Goal: Find specific page/section: Find specific page/section

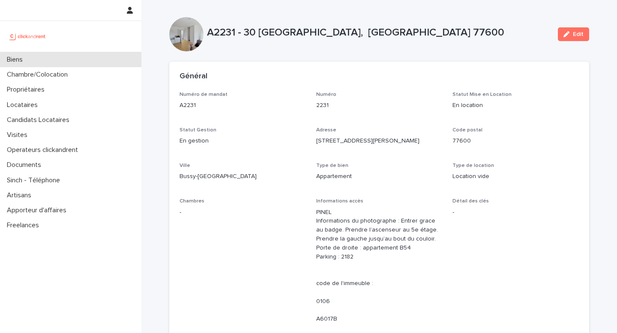
click at [56, 64] on div "Biens" at bounding box center [70, 59] width 141 height 15
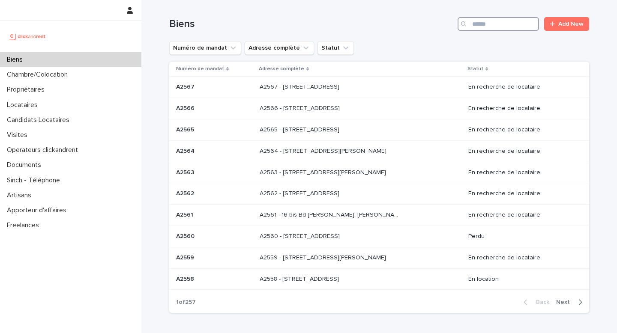
click at [523, 22] on input "Search" at bounding box center [497, 24] width 81 height 14
paste input "*****"
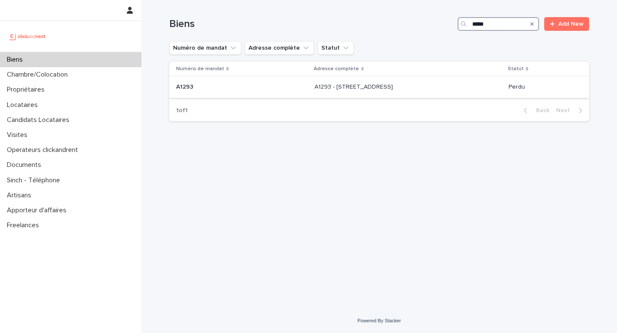
type input "*****"
click at [314, 89] on p "A1293 - [STREET_ADDRESS]" at bounding box center [354, 86] width 80 height 9
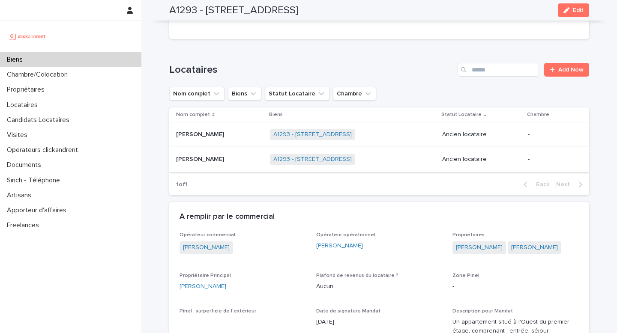
scroll to position [339, 0]
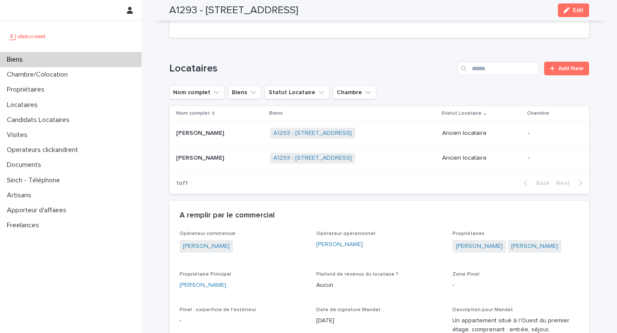
click at [511, 244] on span "[PERSON_NAME]" at bounding box center [535, 246] width 54 height 12
click at [511, 242] on link "[PERSON_NAME]" at bounding box center [534, 246] width 47 height 9
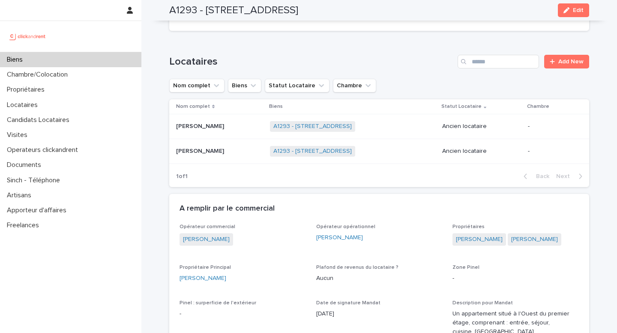
scroll to position [350, 0]
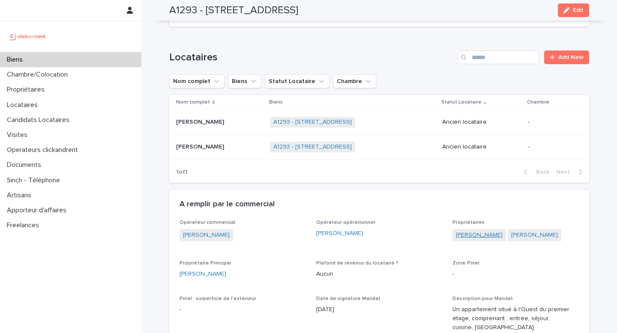
click at [466, 231] on link "[PERSON_NAME]" at bounding box center [479, 235] width 47 height 9
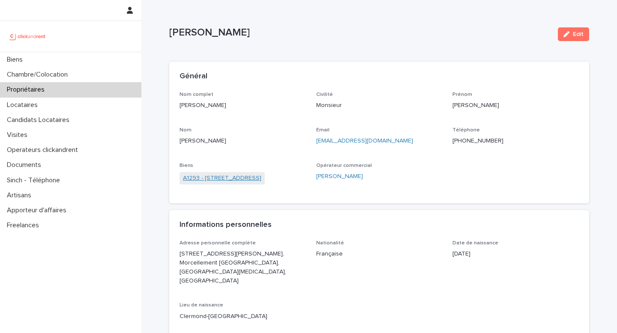
click at [247, 179] on link "A1293 - [STREET_ADDRESS]" at bounding box center [222, 178] width 78 height 9
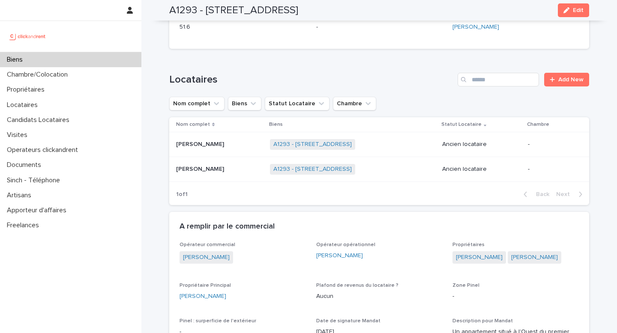
scroll to position [329, 0]
click at [294, 61] on div "Loading... Saving… Locataires Add New Nom complet Biens Statut Locataire Chambr…" at bounding box center [379, 133] width 420 height 156
click at [287, 60] on div "Loading... Saving… Locataires Add New Nom complet Biens Statut Locataire Chambr…" at bounding box center [379, 133] width 420 height 156
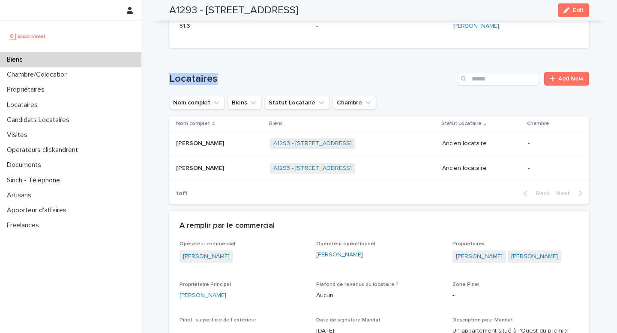
click at [287, 60] on div "Loading... Saving… Locataires Add New Nom complet Biens Statut Locataire Chambr…" at bounding box center [379, 133] width 420 height 156
click at [54, 113] on div "Candidats Locataires" at bounding box center [70, 120] width 141 height 15
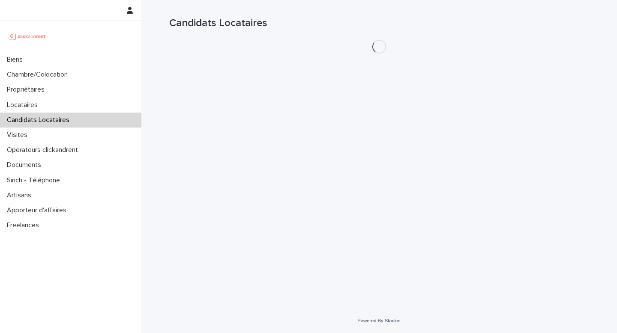
click at [54, 112] on div "Locataires" at bounding box center [70, 105] width 141 height 15
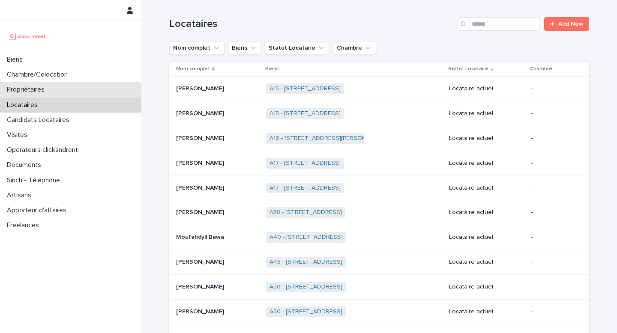
click at [44, 90] on p "Propriétaires" at bounding box center [27, 90] width 48 height 8
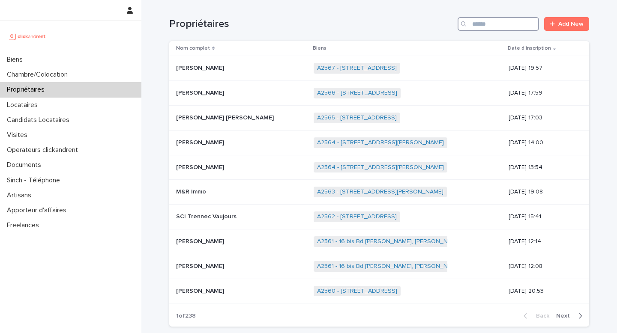
click at [501, 28] on input "Search" at bounding box center [497, 24] width 81 height 14
paste input "**********"
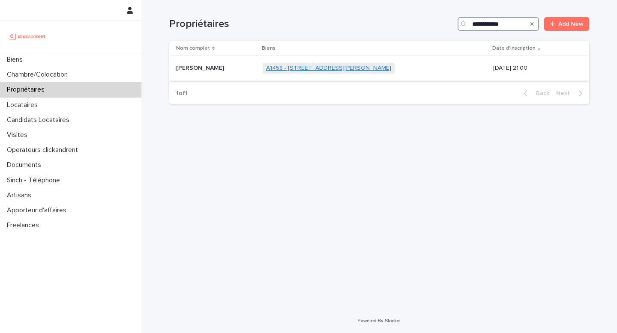
type input "**********"
click at [336, 68] on link "A1458 - [STREET_ADDRESS][PERSON_NAME]" at bounding box center [328, 68] width 125 height 7
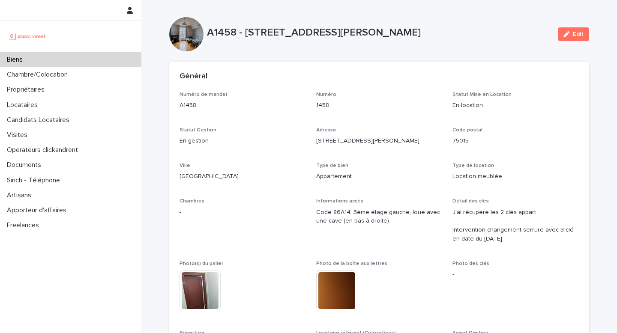
click at [222, 34] on p "A1458 - [STREET_ADDRESS][PERSON_NAME]" at bounding box center [379, 33] width 344 height 12
copy p "A1458"
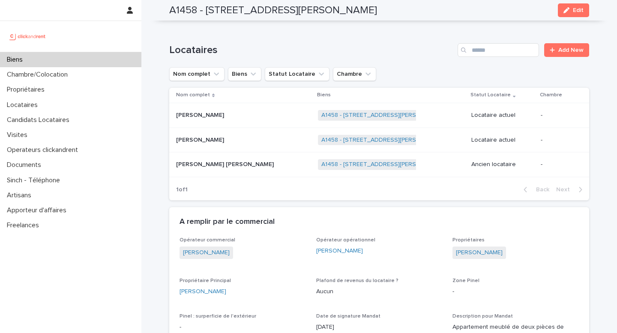
scroll to position [350, 0]
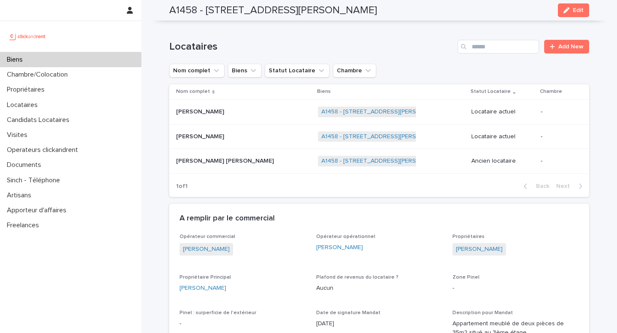
click at [120, 59] on div "Biens" at bounding box center [70, 59] width 141 height 15
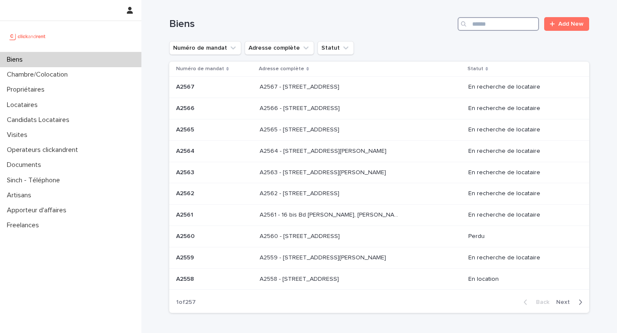
click at [513, 27] on input "Search" at bounding box center [497, 24] width 81 height 14
paste input "*****"
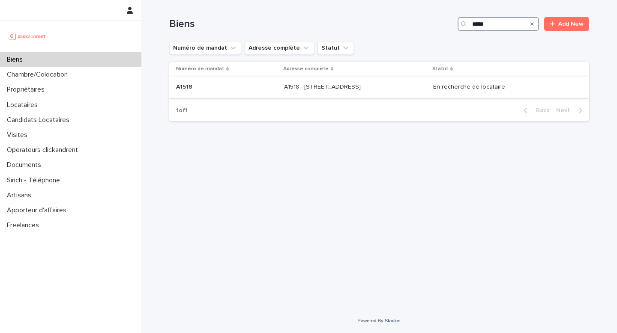
type input "*****"
click at [430, 95] on td "A1518 - [STREET_ADDRESS] A1518 - [STREET_ADDRESS]" at bounding box center [355, 87] width 149 height 21
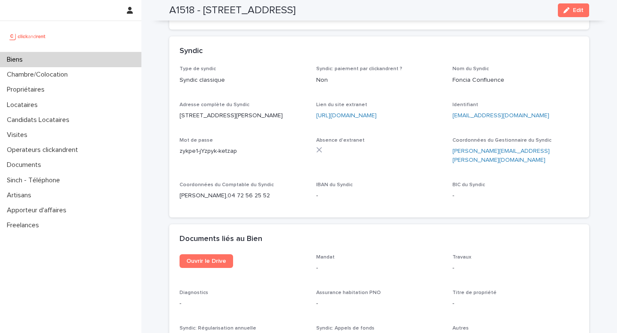
scroll to position [2835, 0]
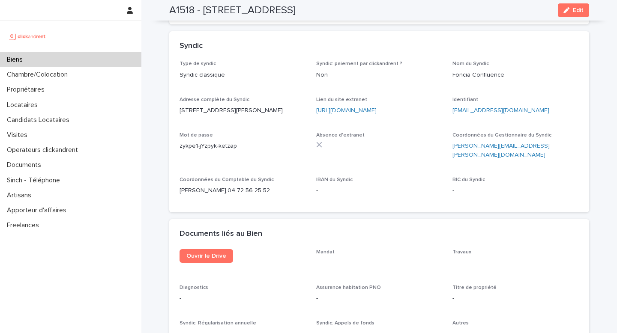
click at [533, 142] on p "[PERSON_NAME][EMAIL_ADDRESS][PERSON_NAME][DOMAIN_NAME]" at bounding box center [515, 151] width 126 height 18
copy link "[PERSON_NAME][EMAIL_ADDRESS][PERSON_NAME][DOMAIN_NAME]"
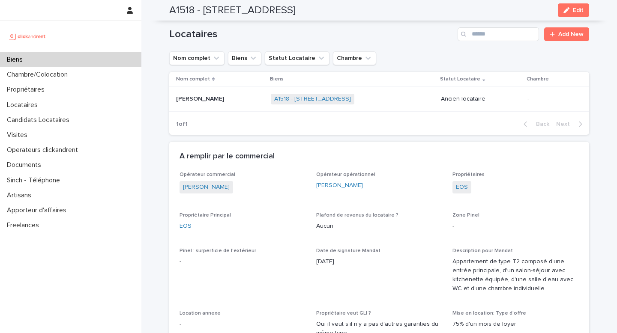
scroll to position [383, 0]
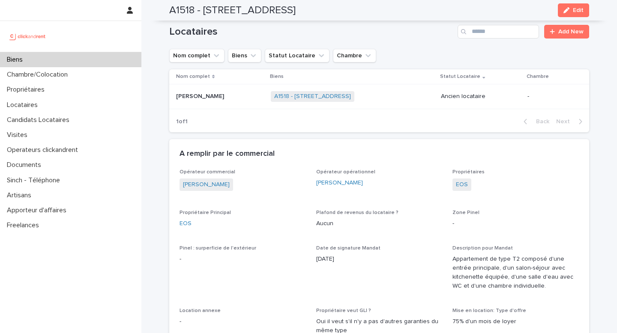
click at [476, 179] on div "EOS" at bounding box center [515, 186] width 126 height 14
copy link "EOS"
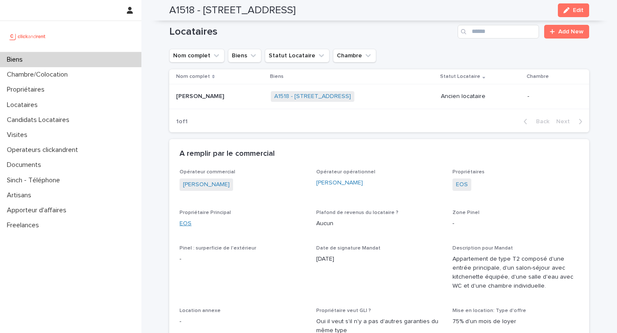
click at [184, 219] on link "EOS" at bounding box center [185, 223] width 12 height 9
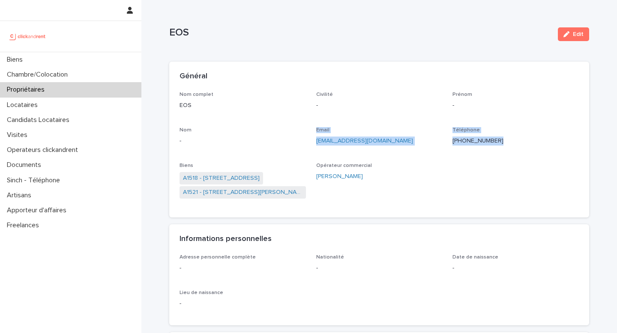
drag, startPoint x: 309, startPoint y: 142, endPoint x: 294, endPoint y: 159, distance: 23.1
click at [294, 160] on div "Nom complet EOS Civilité - Prénom - Nom - Email [EMAIL_ADDRESS][DOMAIN_NAME] Té…" at bounding box center [378, 150] width 399 height 116
click at [300, 143] on p "-" at bounding box center [242, 141] width 126 height 9
drag, startPoint x: 313, startPoint y: 139, endPoint x: 339, endPoint y: 139, distance: 25.7
click at [339, 139] on div "Nom complet EOS Civilité - Prénom - Nom - Email [EMAIL_ADDRESS][DOMAIN_NAME] Té…" at bounding box center [378, 150] width 399 height 116
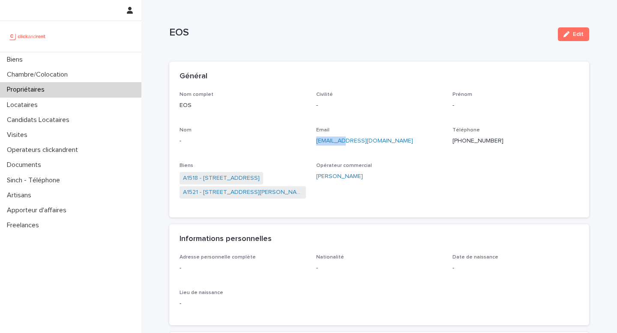
copy link "npoletti@"
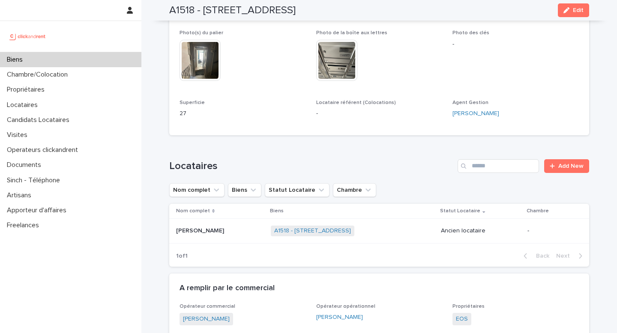
scroll to position [108, 0]
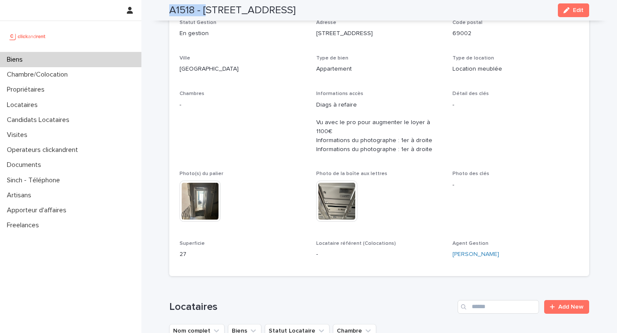
drag, startPoint x: 207, startPoint y: 11, endPoint x: 397, endPoint y: 0, distance: 189.6
click at [397, 0] on div "A1518 - [STREET_ADDRESS] Edit" at bounding box center [379, 10] width 420 height 21
drag, startPoint x: 383, startPoint y: 9, endPoint x: 203, endPoint y: 13, distance: 180.0
click at [203, 13] on div "A1518 - [STREET_ADDRESS] Edit" at bounding box center [379, 10] width 420 height 21
copy h2 "[STREET_ADDRESS]"
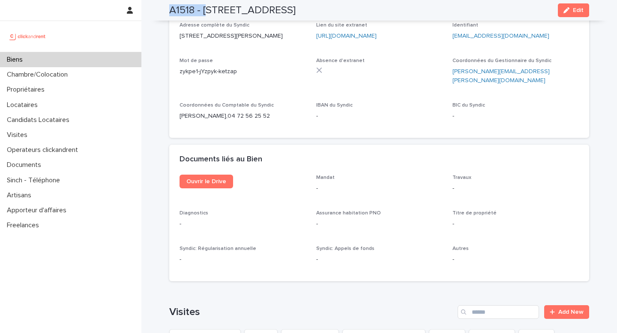
scroll to position [2683, 0]
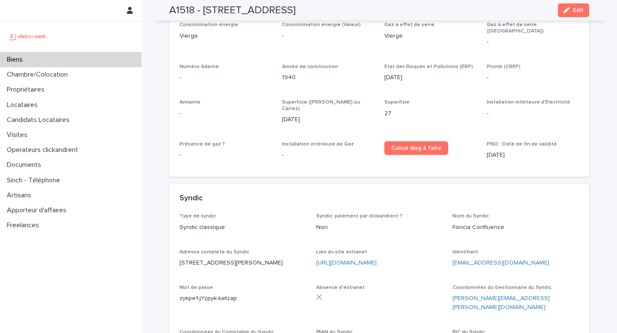
click at [535, 294] on p "[PERSON_NAME][EMAIL_ADDRESS][PERSON_NAME][DOMAIN_NAME]" at bounding box center [515, 303] width 126 height 18
copy link "[PERSON_NAME][EMAIL_ADDRESS][PERSON_NAME][DOMAIN_NAME]"
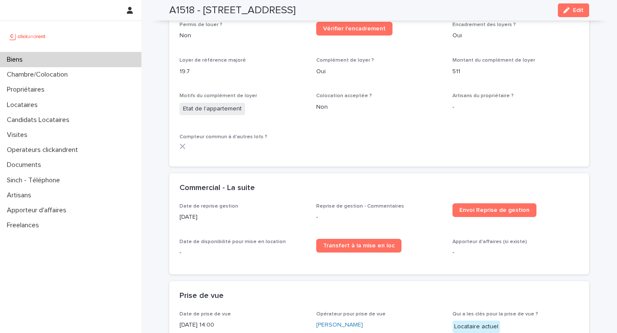
scroll to position [920, 0]
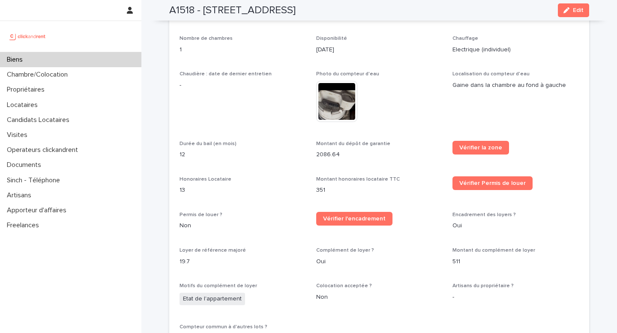
click at [84, 57] on div "Biens" at bounding box center [70, 59] width 141 height 15
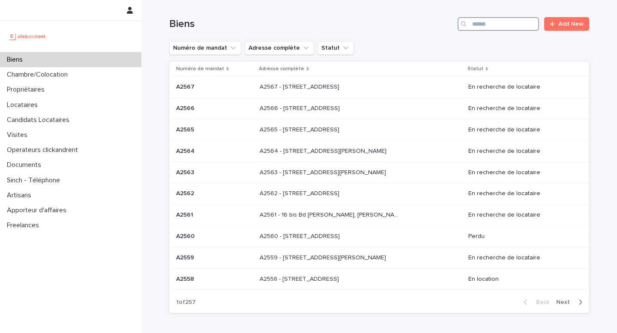
click at [510, 27] on input "Search" at bounding box center [497, 24] width 81 height 14
click at [45, 96] on div "Propriétaires" at bounding box center [70, 89] width 141 height 15
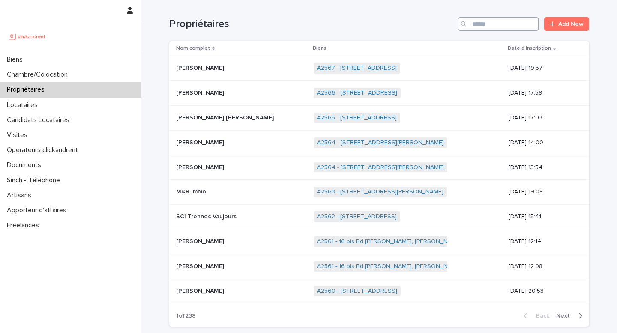
click at [477, 24] on input "Search" at bounding box center [497, 24] width 81 height 14
paste input "**********"
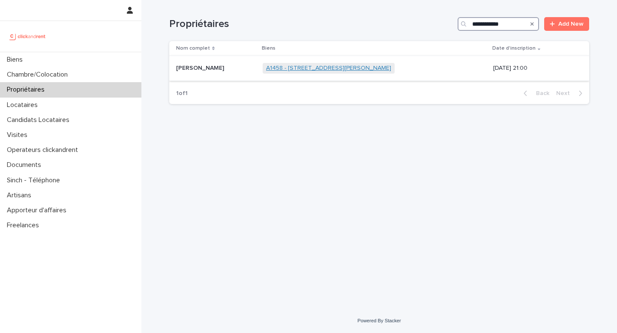
type input "**********"
click at [350, 66] on link "A1458 - [STREET_ADDRESS][PERSON_NAME]" at bounding box center [328, 68] width 125 height 7
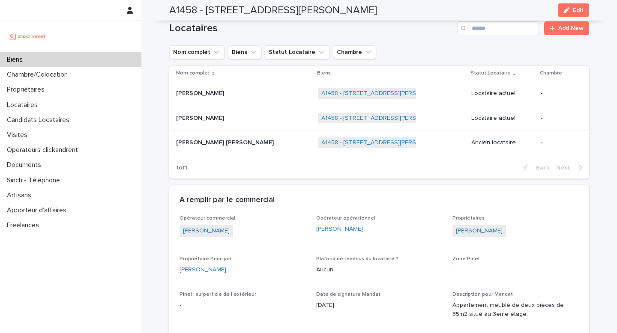
scroll to position [368, 0]
click at [182, 14] on h2 "A1458 - [STREET_ADDRESS][PERSON_NAME]" at bounding box center [273, 10] width 208 height 12
copy h2 "A1458"
click at [90, 63] on div "Biens" at bounding box center [70, 59] width 141 height 15
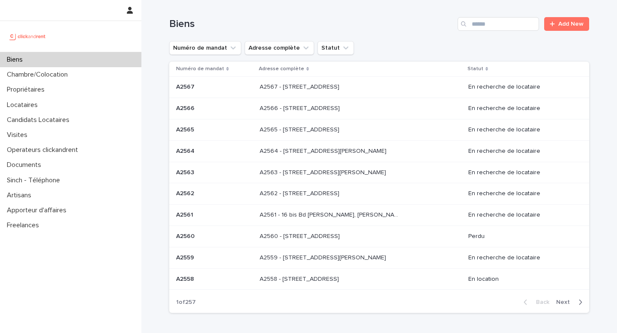
click at [507, 32] on div "Biens Add New" at bounding box center [379, 20] width 420 height 41
click at [506, 27] on input "Search" at bounding box center [497, 24] width 81 height 14
paste input "*****"
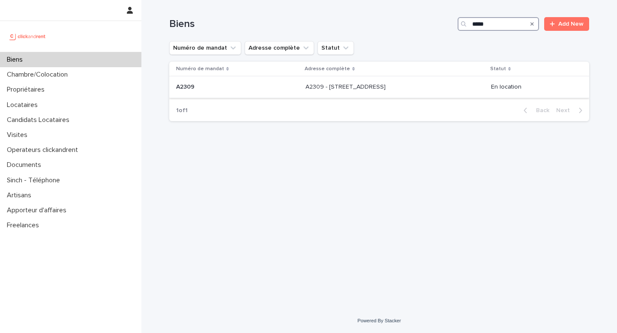
type input "*****"
click at [413, 88] on p at bounding box center [376, 87] width 143 height 7
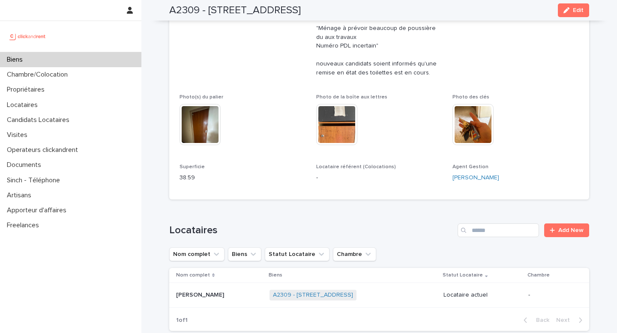
scroll to position [321, 0]
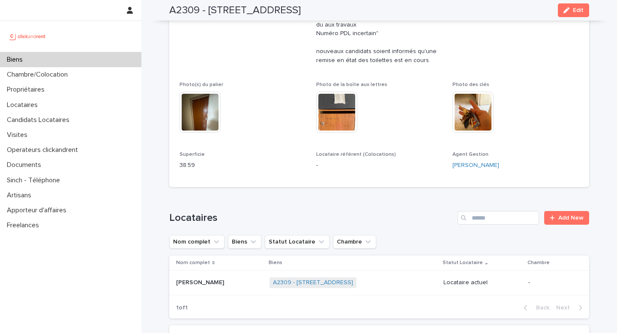
click at [214, 278] on p "[PERSON_NAME]" at bounding box center [201, 282] width 50 height 9
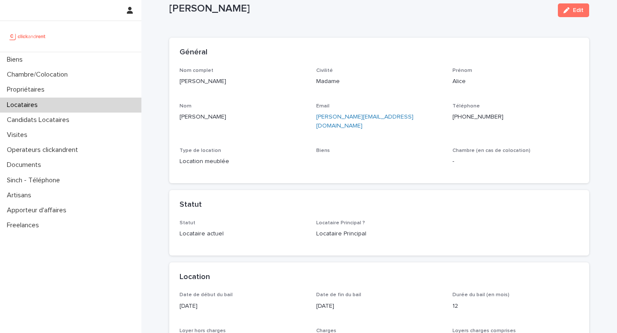
scroll to position [25, 0]
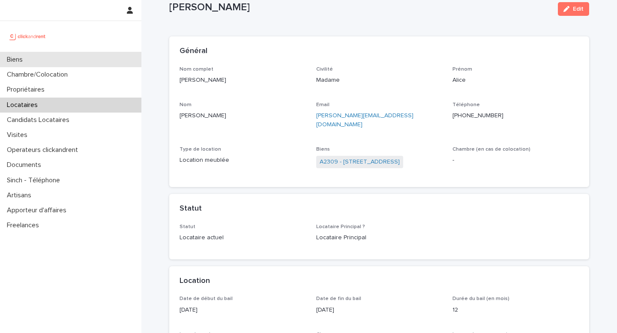
click at [76, 55] on div "Biens" at bounding box center [70, 59] width 141 height 15
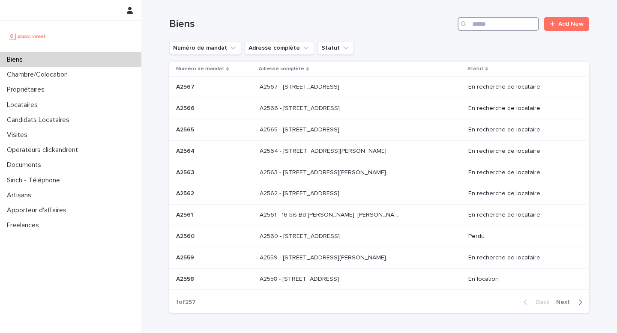
click at [481, 26] on input "Search" at bounding box center [497, 24] width 81 height 14
paste input "*****"
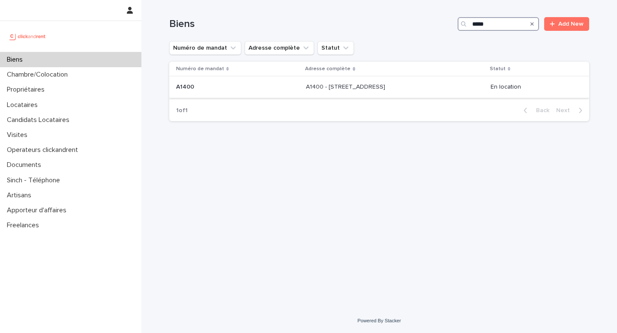
type input "*****"
click at [424, 87] on div "A1400 - [STREET_ADDRESS] A1400 - [STREET_ADDRESS]" at bounding box center [395, 87] width 178 height 14
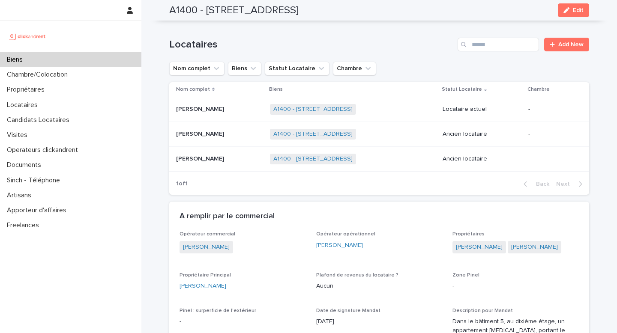
scroll to position [365, 0]
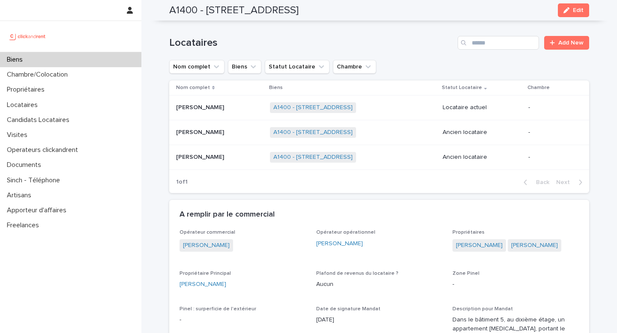
click at [71, 67] on div "Biens" at bounding box center [70, 59] width 141 height 15
